Goal: Check status

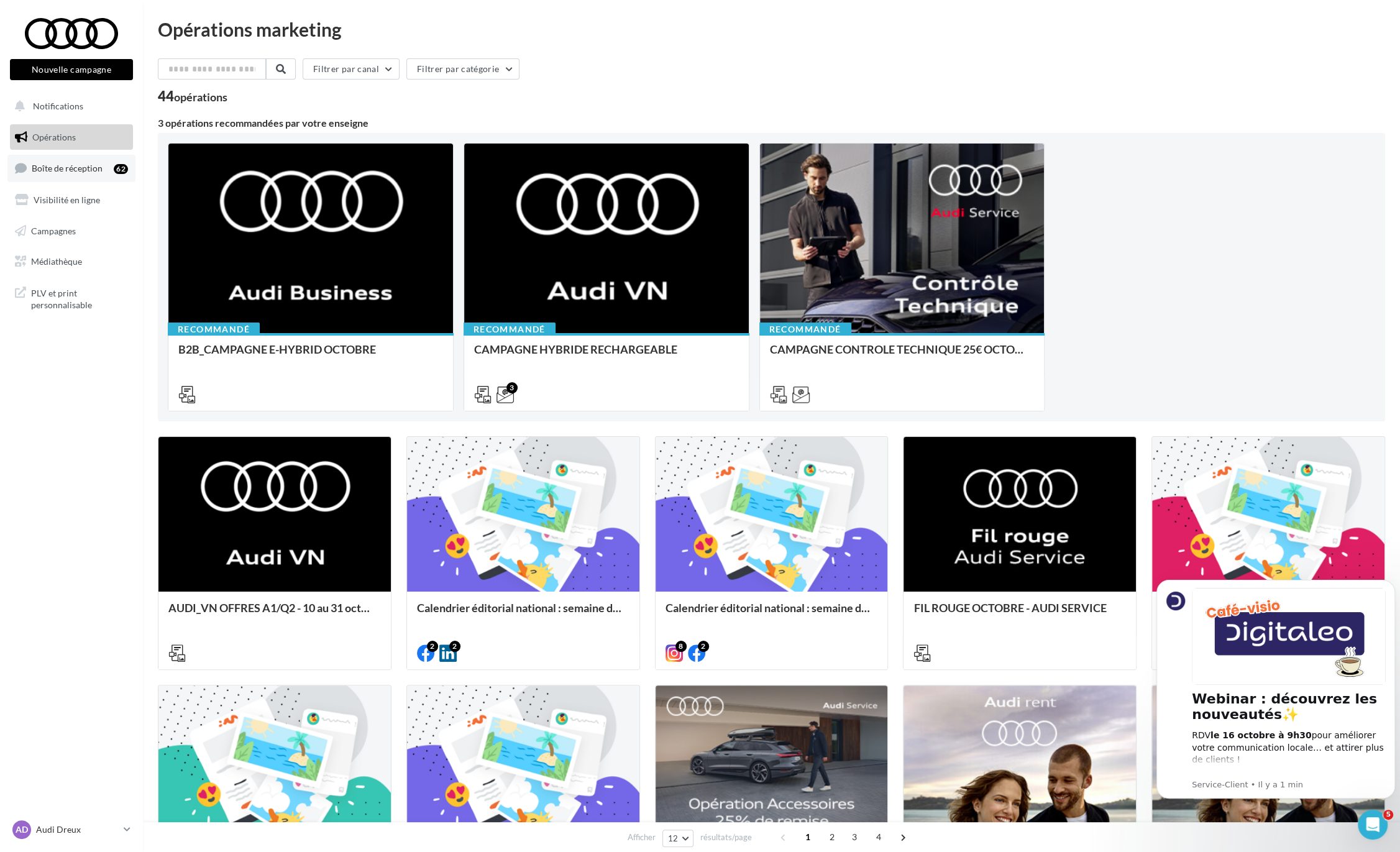
click at [73, 174] on link "Boîte de réception 62" at bounding box center [71, 168] width 128 height 27
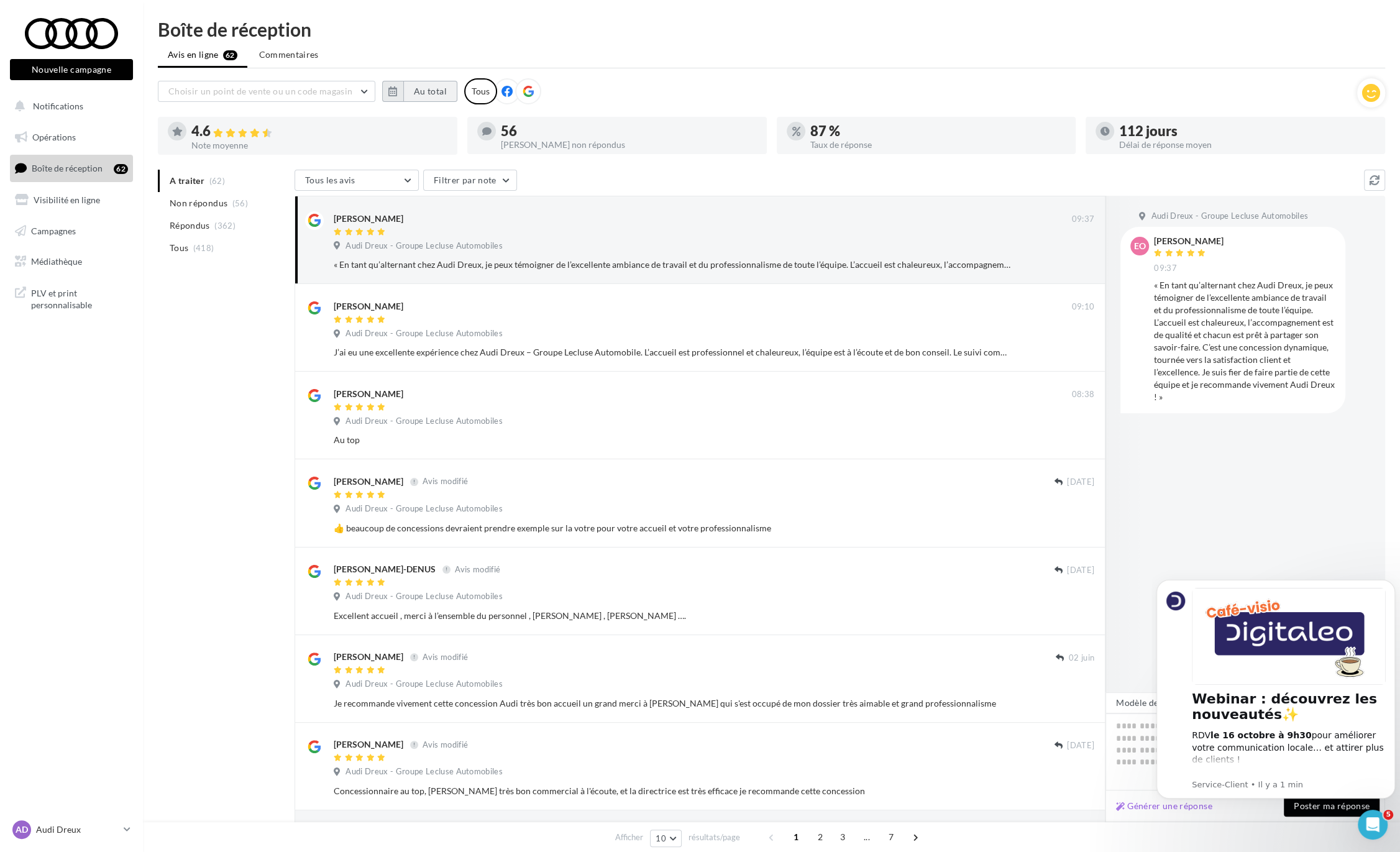
click at [422, 94] on button "Au total" at bounding box center [430, 92] width 54 height 21
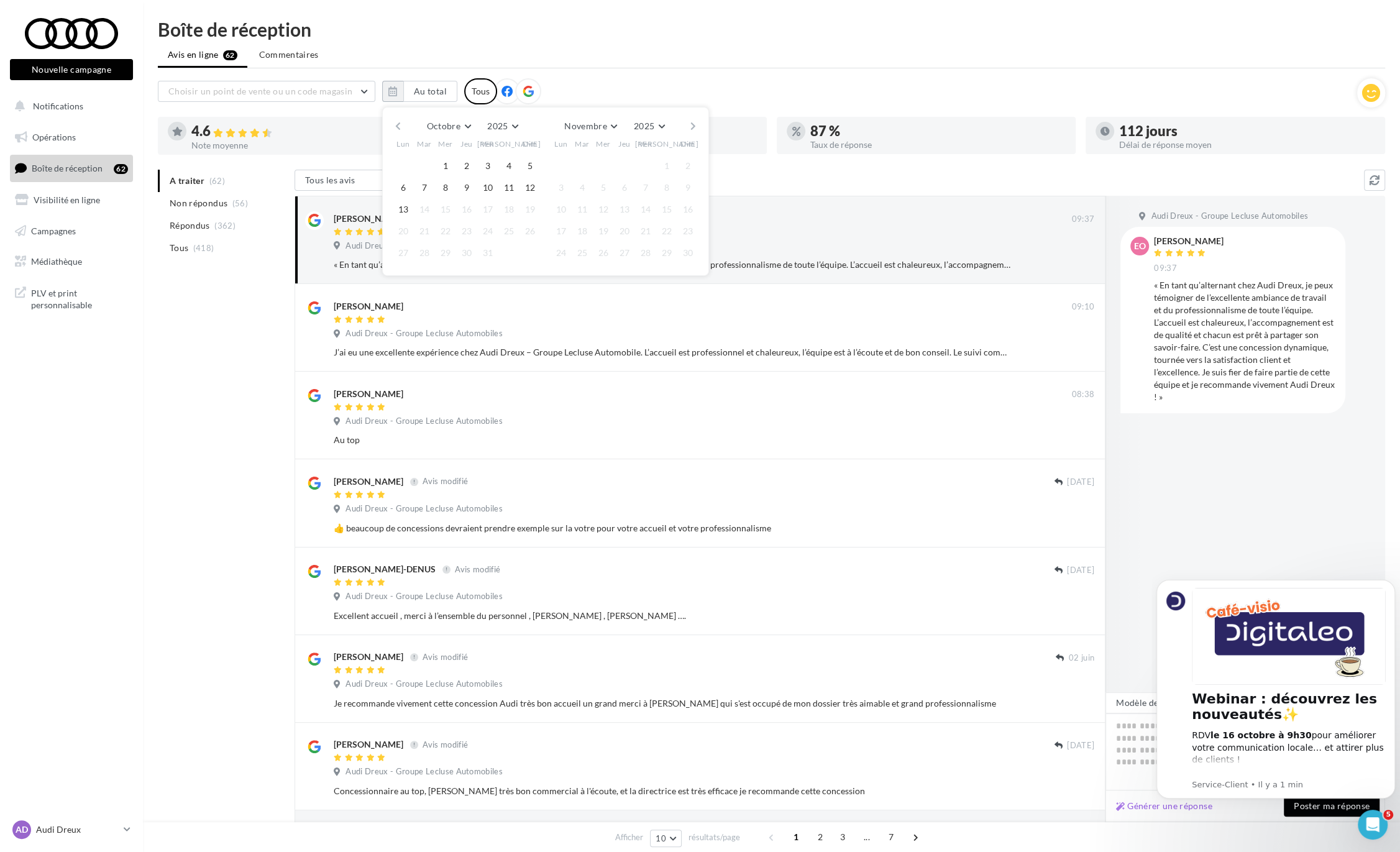
click at [399, 127] on button "button" at bounding box center [398, 127] width 11 height 18
click at [580, 169] on button "1" at bounding box center [582, 166] width 19 height 19
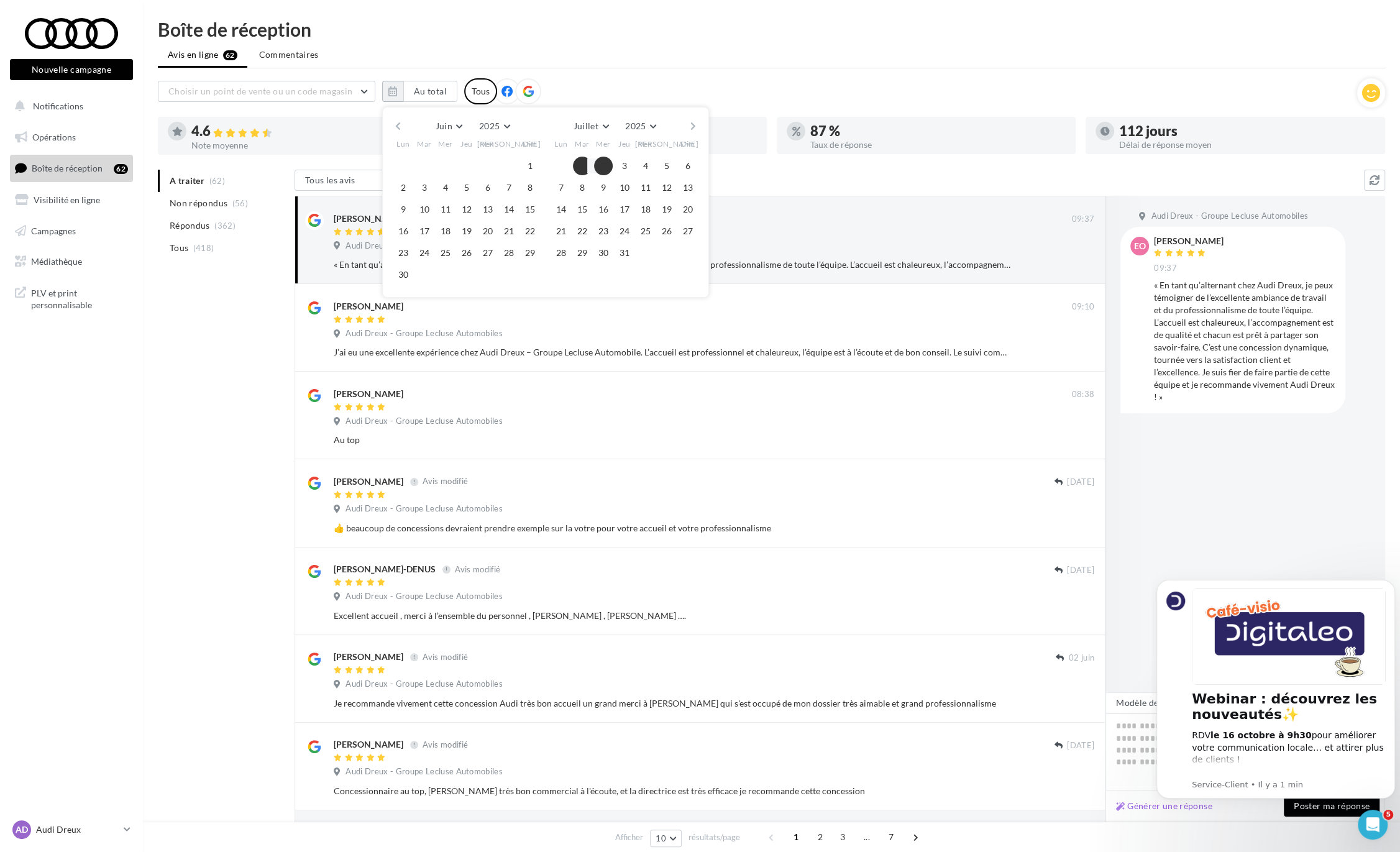
click at [692, 122] on button "button" at bounding box center [693, 127] width 11 height 18
click at [594, 250] on div at bounding box center [603, 252] width 21 height 19
click at [582, 255] on button "30" at bounding box center [582, 252] width 19 height 19
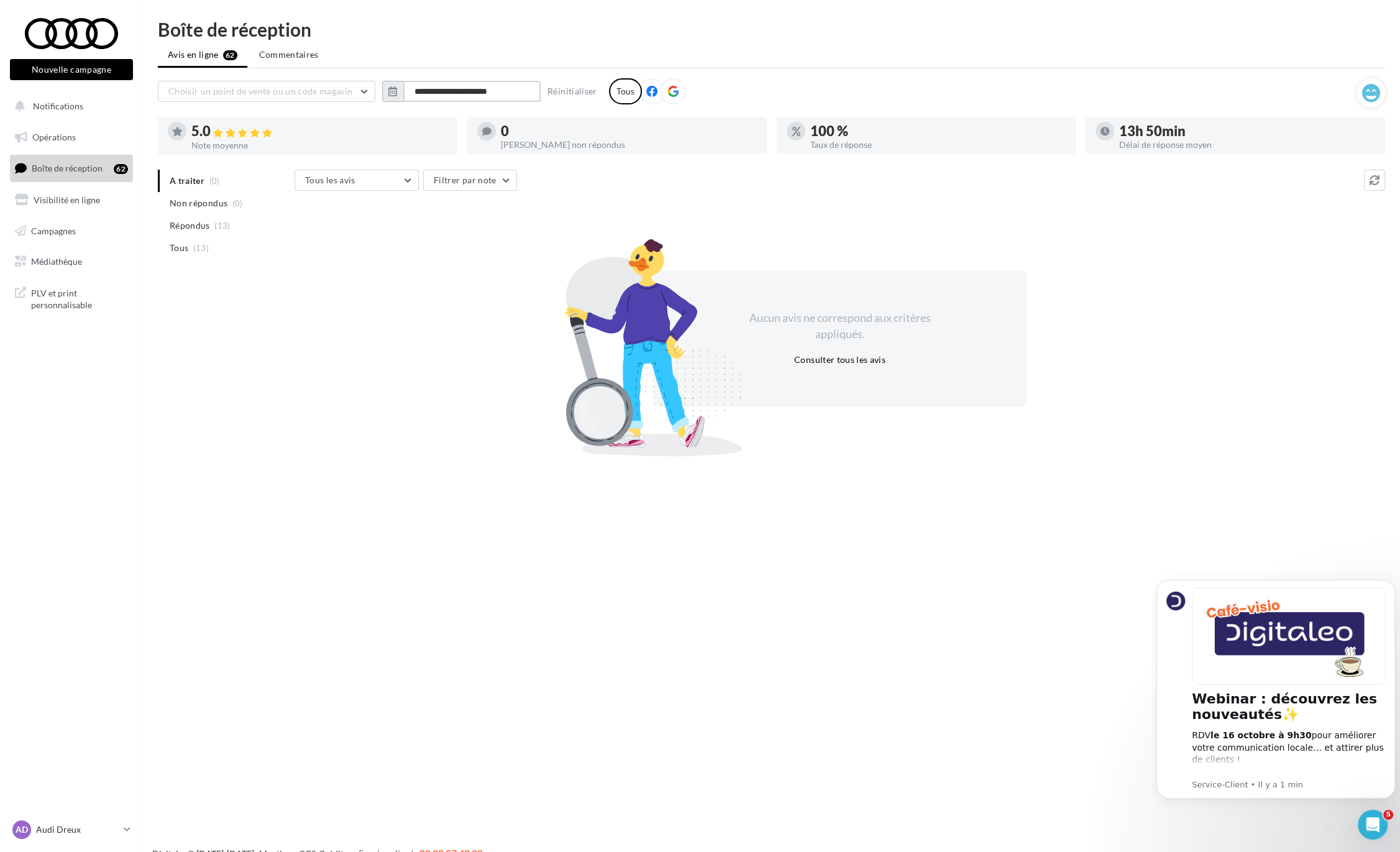
click at [462, 89] on input "**********" at bounding box center [472, 92] width 137 height 21
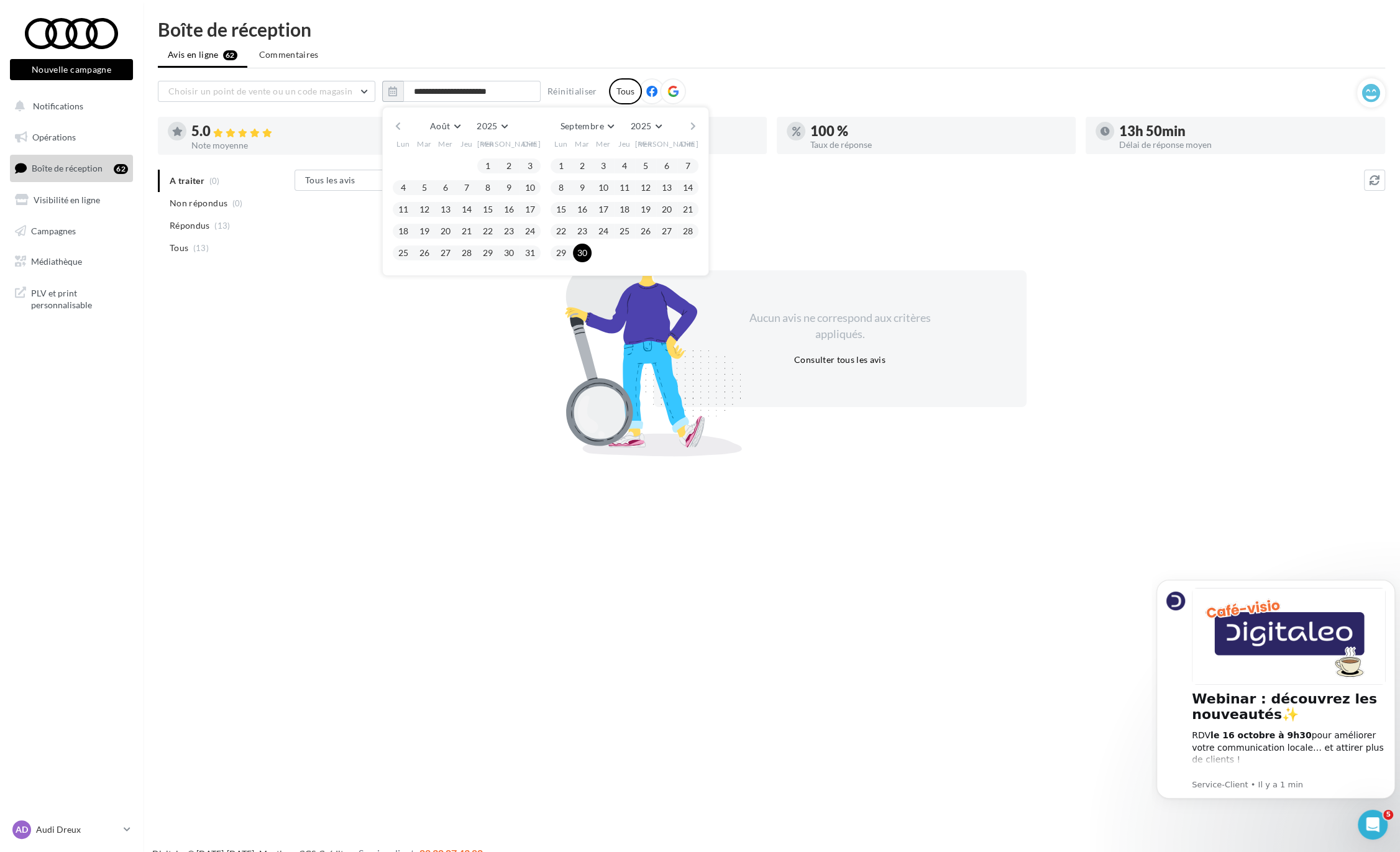
click at [683, 124] on div "Août Janvier Février Mars Avril Mai Juin Juillet Août Septembre Octobre Novembr…" at bounding box center [545, 127] width 284 height 18
click at [685, 124] on div "Août Janvier Février Mars Avril Mai Juin Juillet Août Septembre Octobre Novembr…" at bounding box center [545, 127] width 284 height 18
click at [692, 128] on button "button" at bounding box center [693, 127] width 11 height 18
click at [609, 167] on button "1" at bounding box center [603, 166] width 19 height 19
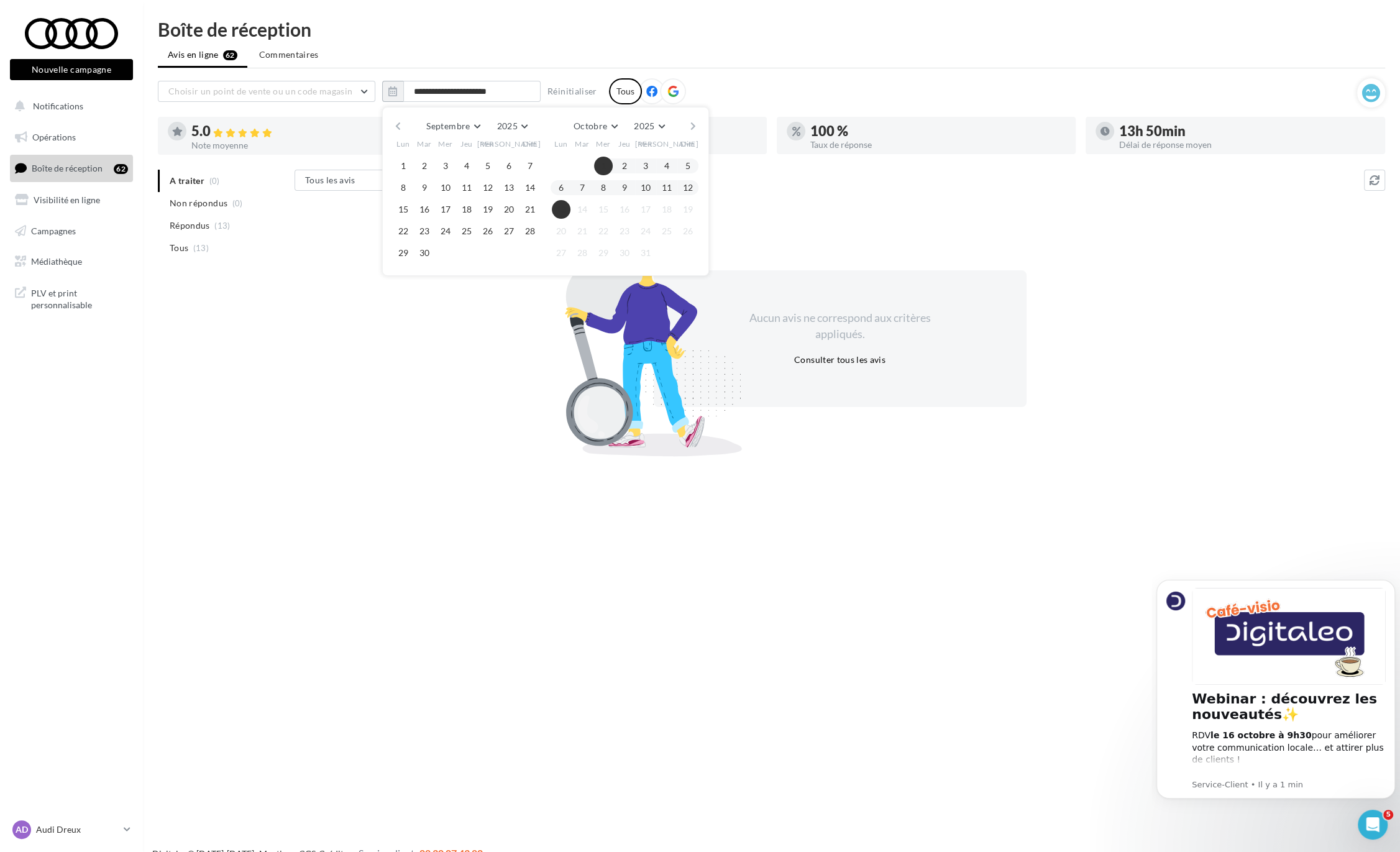
click at [560, 206] on button "13" at bounding box center [561, 209] width 19 height 19
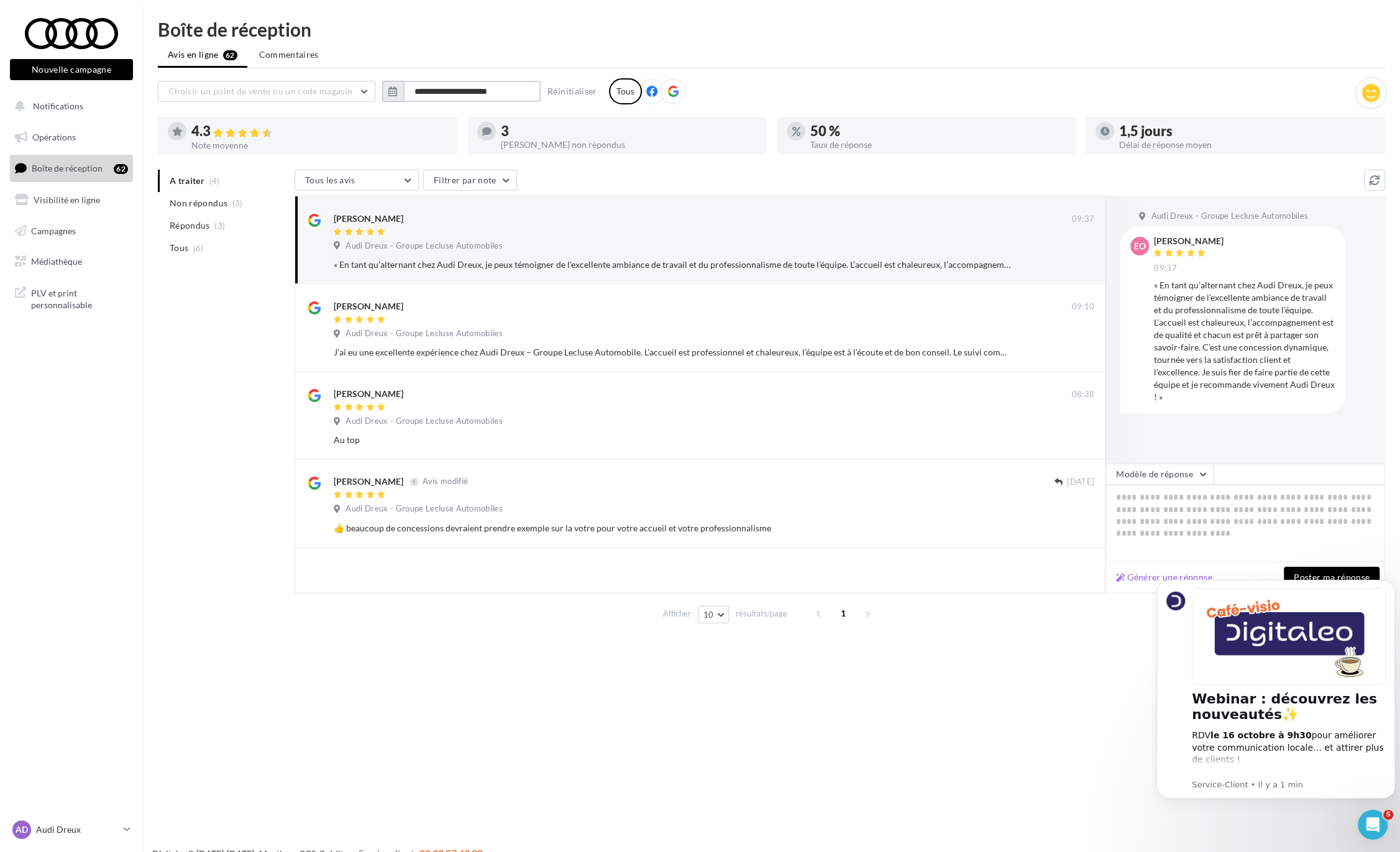
click at [435, 89] on input "**********" at bounding box center [472, 92] width 137 height 21
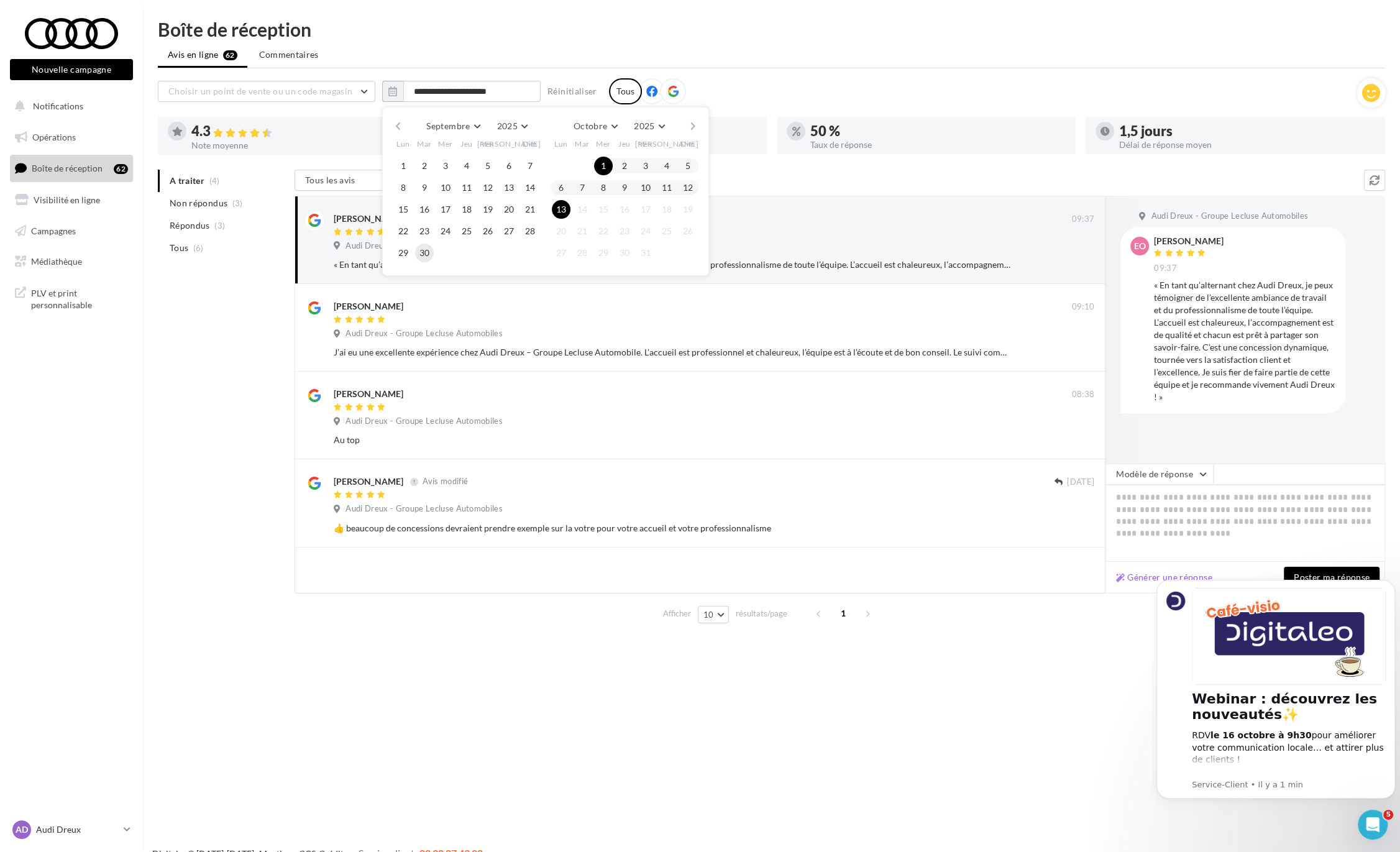
click at [425, 250] on button "30" at bounding box center [424, 252] width 19 height 19
click at [396, 127] on button "button" at bounding box center [398, 127] width 11 height 18
click at [532, 166] on button "1" at bounding box center [529, 166] width 19 height 19
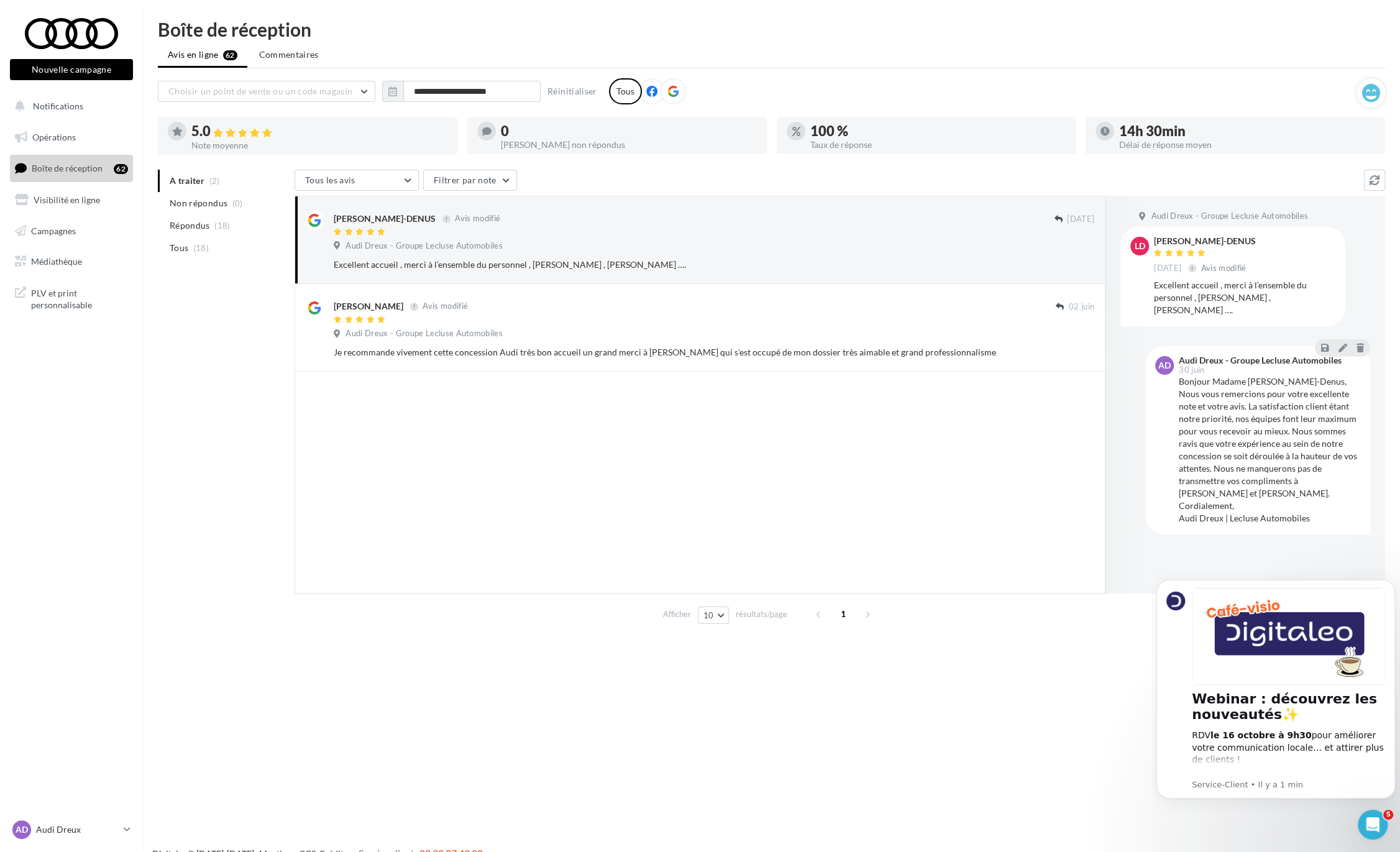
click at [432, 102] on div "**********" at bounding box center [757, 91] width 1199 height 26
click at [448, 95] on input "**********" at bounding box center [472, 92] width 137 height 21
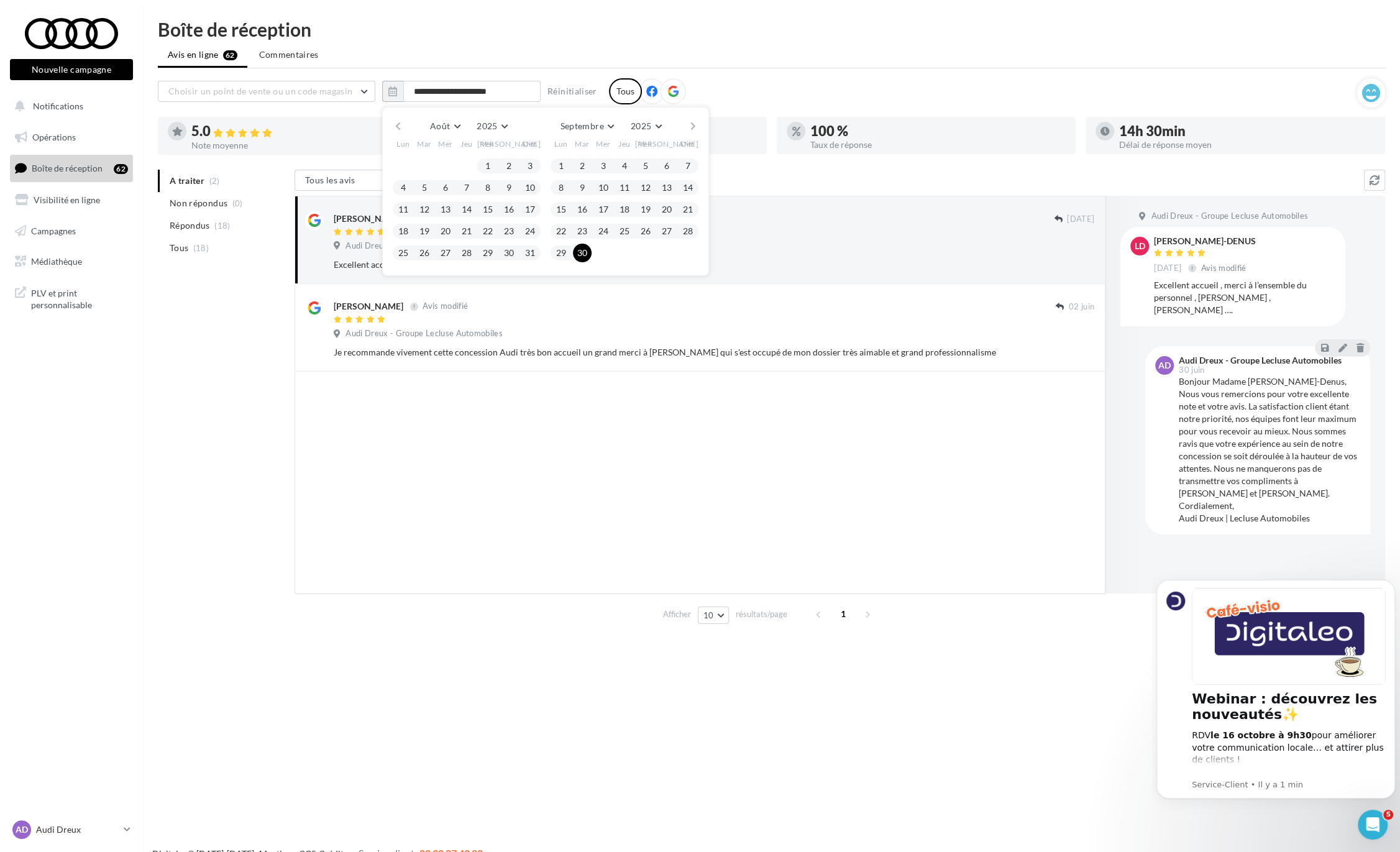
click at [396, 124] on button "button" at bounding box center [398, 127] width 11 height 18
click at [427, 167] on button "1" at bounding box center [424, 166] width 19 height 19
click at [685, 125] on div "Juillet Janvier Février Mars Avril Mai Juin Juillet Août Septembre Octobre Nove…" at bounding box center [545, 127] width 284 height 18
click at [691, 130] on button "button" at bounding box center [693, 127] width 11 height 18
click at [574, 251] on button "30" at bounding box center [582, 252] width 19 height 19
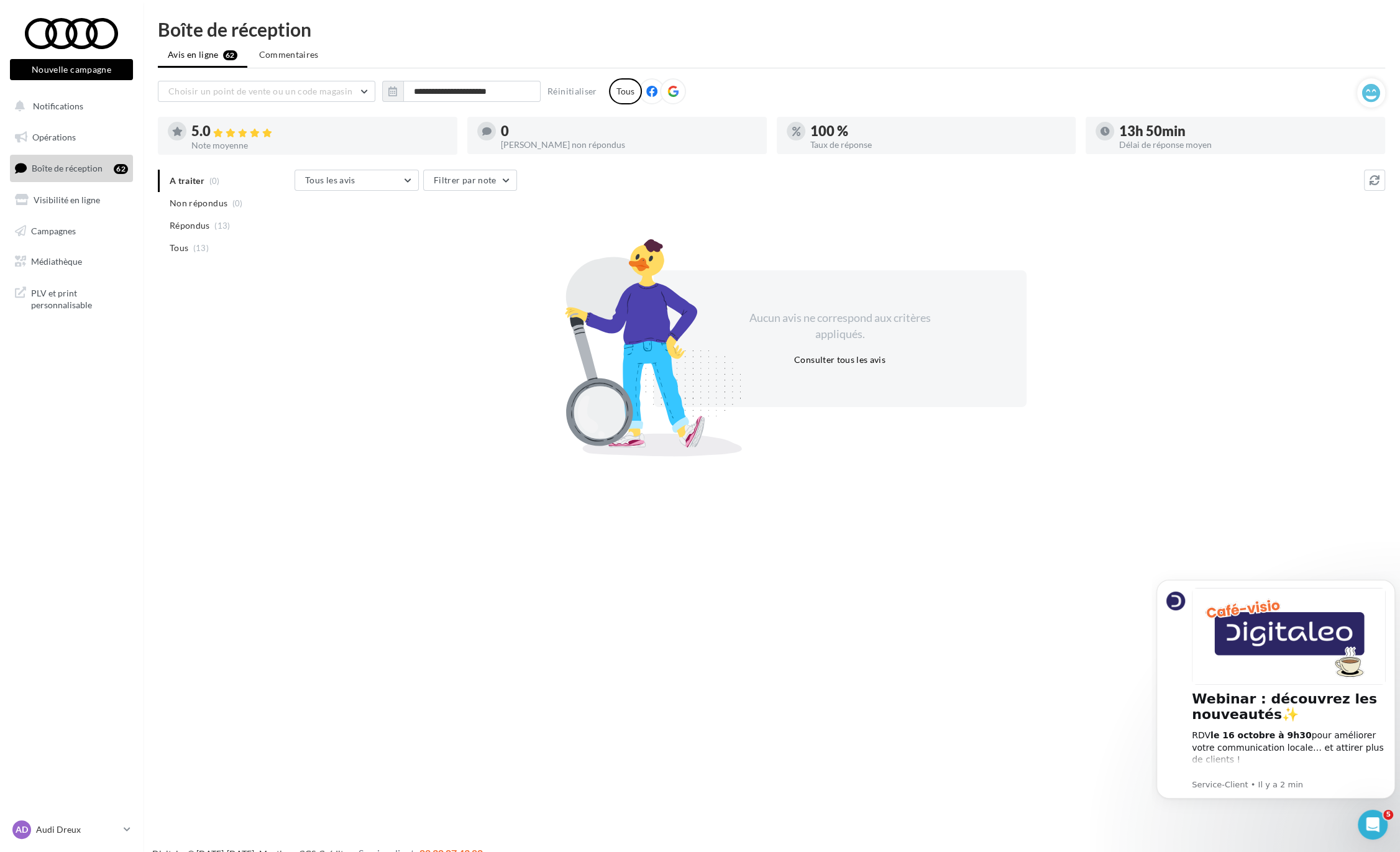
click at [368, 288] on div "Aucun avis ne correspond aux critères appliqués. Consulter tous les avis" at bounding box center [839, 339] width 1091 height 216
